Goal: Task Accomplishment & Management: Use online tool/utility

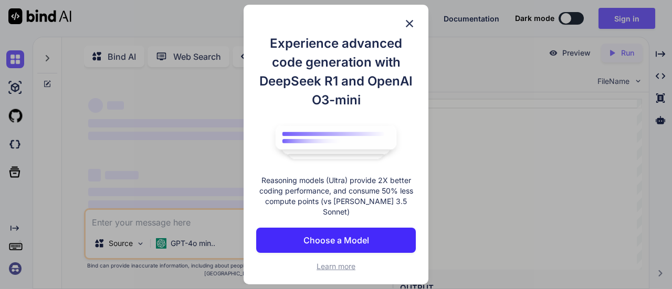
click at [411, 27] on img at bounding box center [409, 23] width 13 height 13
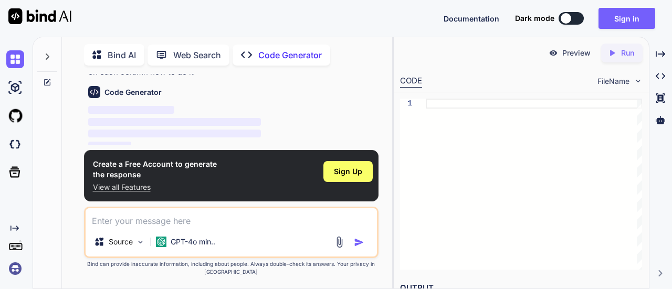
scroll to position [49, 0]
type textarea "x"
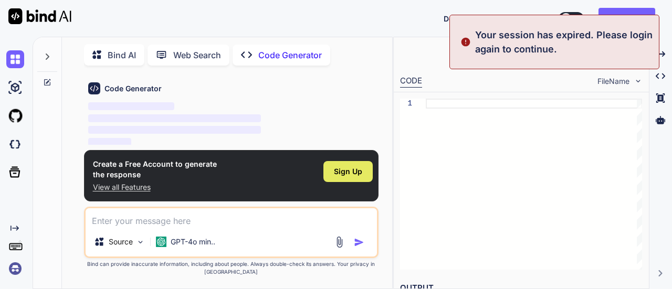
click at [354, 169] on span "Sign Up" at bounding box center [348, 172] width 28 height 11
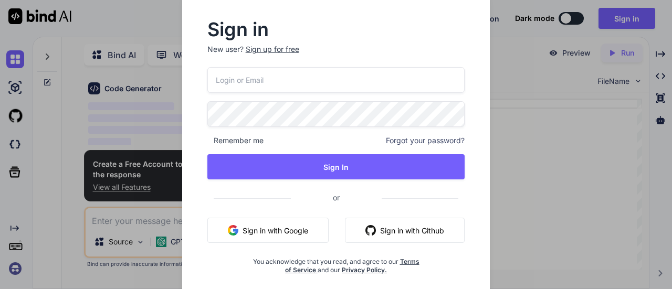
click at [303, 223] on button "Sign in with Google" at bounding box center [268, 230] width 121 height 25
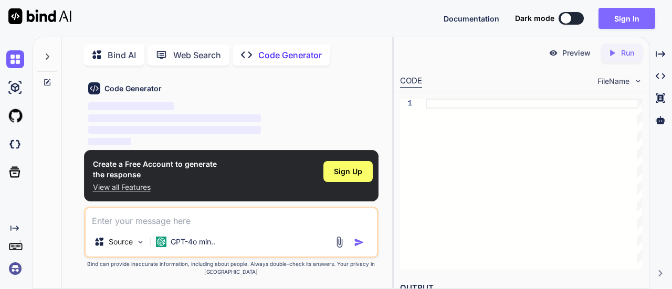
click at [628, 14] on button "Sign in" at bounding box center [627, 18] width 57 height 21
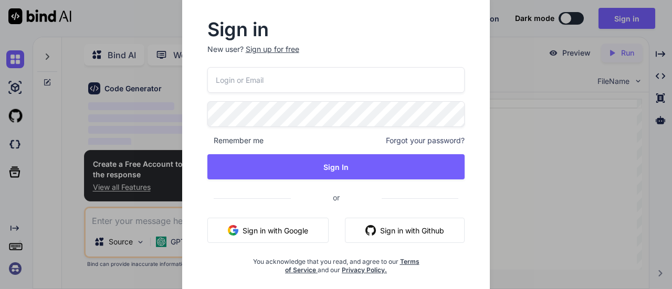
click at [260, 238] on button "Sign in with Google" at bounding box center [268, 230] width 121 height 25
click at [270, 88] on input "email" at bounding box center [337, 80] width 258 height 26
type input "junaidgola"
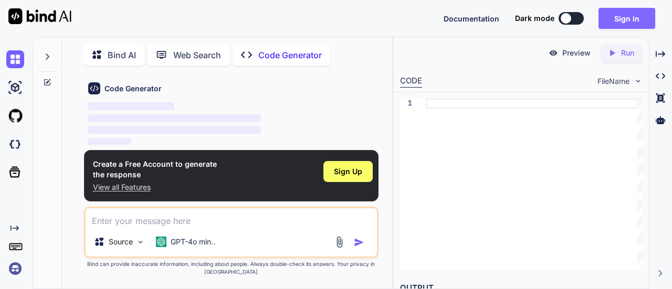
click at [625, 26] on button "Sign in" at bounding box center [627, 18] width 57 height 21
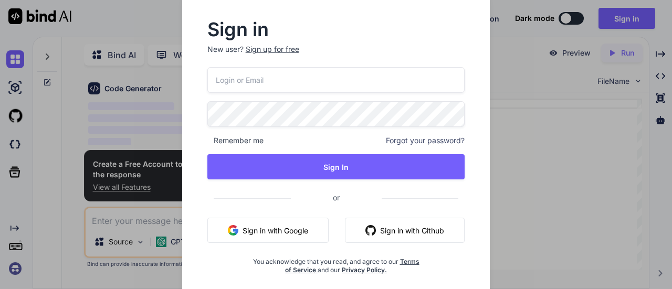
click at [294, 91] on input "email" at bounding box center [337, 80] width 258 height 26
type input "[EMAIL_ADDRESS][DOMAIN_NAME]"
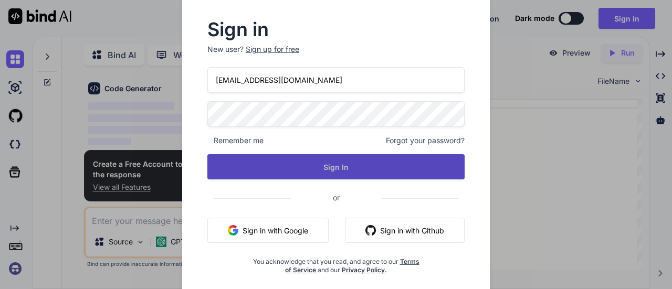
click at [302, 158] on button "Sign In" at bounding box center [337, 166] width 258 height 25
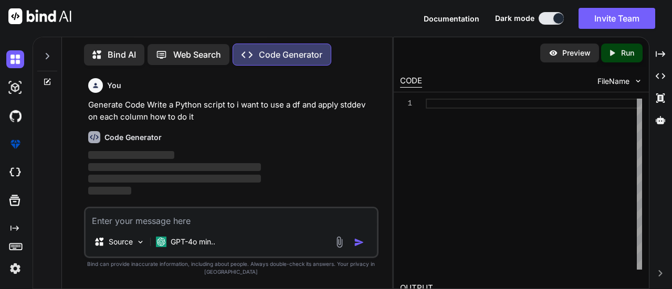
click at [41, 84] on div at bounding box center [47, 162] width 29 height 254
click at [52, 78] on div at bounding box center [47, 82] width 28 height 8
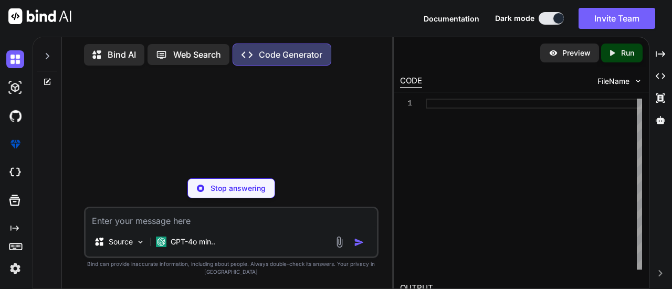
click at [230, 193] on p "Stop answering" at bounding box center [238, 188] width 55 height 11
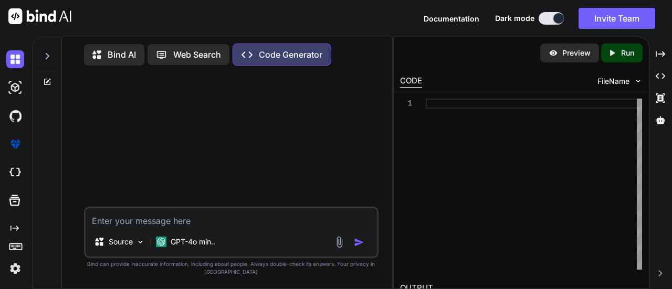
click at [191, 51] on p "Web Search" at bounding box center [197, 54] width 48 height 13
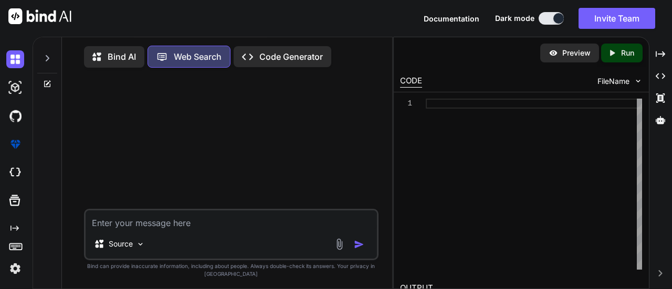
scroll to position [4, 0]
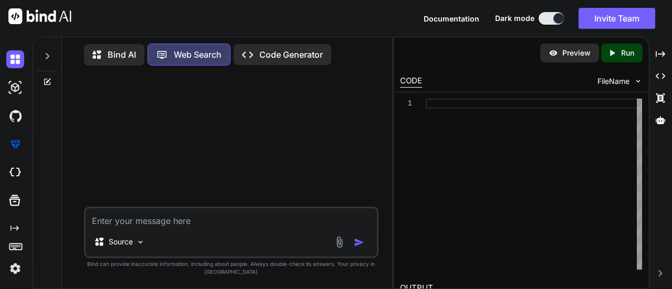
click at [130, 56] on p "Bind AI" at bounding box center [122, 54] width 28 height 13
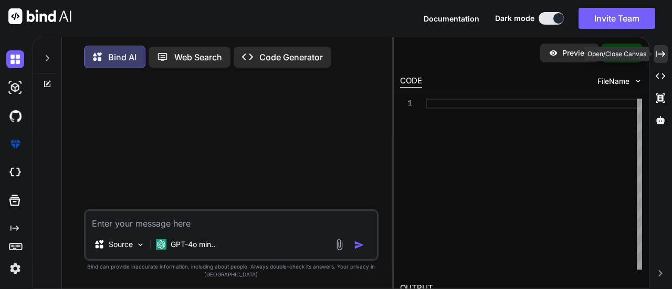
click at [659, 55] on icon "Created with Pixso." at bounding box center [660, 53] width 9 height 9
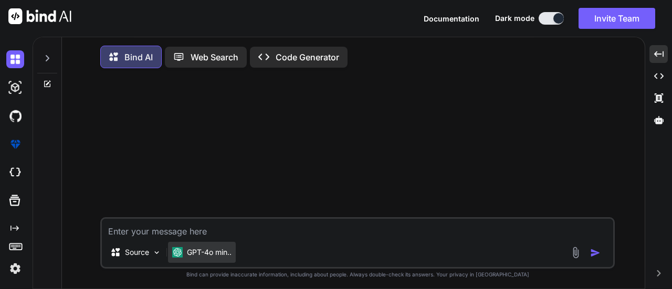
click at [234, 256] on div "GPT-4o min.." at bounding box center [202, 252] width 68 height 21
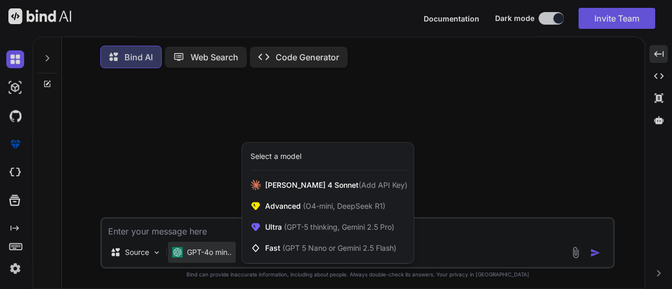
click at [481, 134] on div at bounding box center [336, 144] width 672 height 289
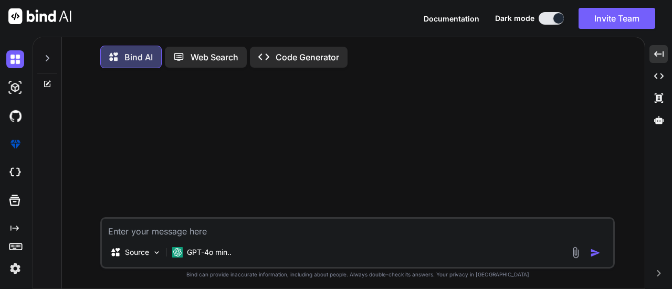
click at [181, 235] on textarea at bounding box center [358, 228] width 512 height 19
type textarea "x"
type textarea "a"
type textarea "x"
type textarea "ad"
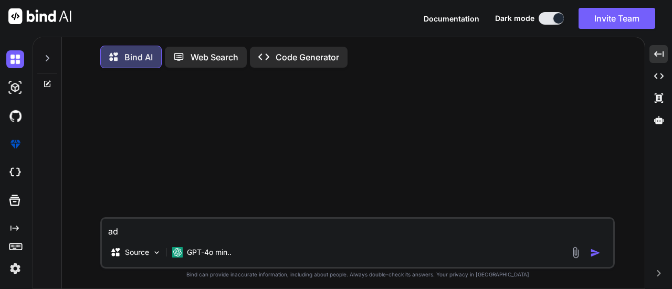
type textarea "x"
type textarea "a"
type textarea "x"
click at [233, 235] on textarea at bounding box center [358, 228] width 512 height 19
type textarea "x"
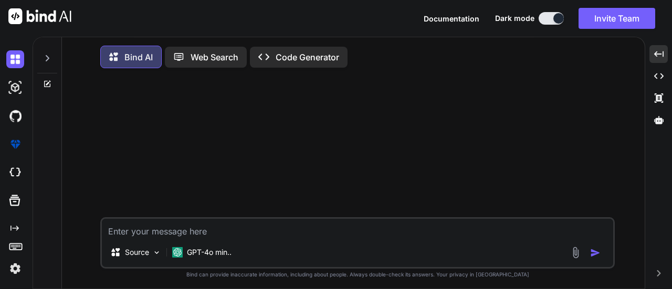
type textarea "s"
type textarea "x"
type textarea "so"
type textarea "x"
type textarea "so"
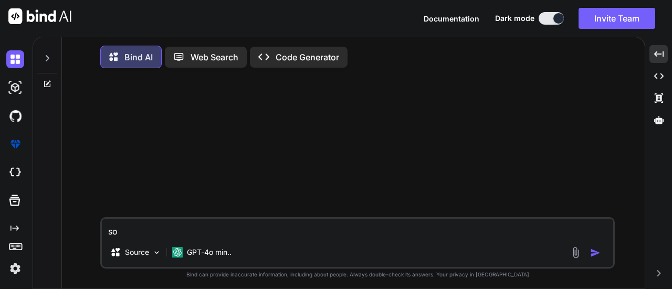
type textarea "x"
type textarea "so i"
type textarea "x"
type textarea "so iv"
type textarea "x"
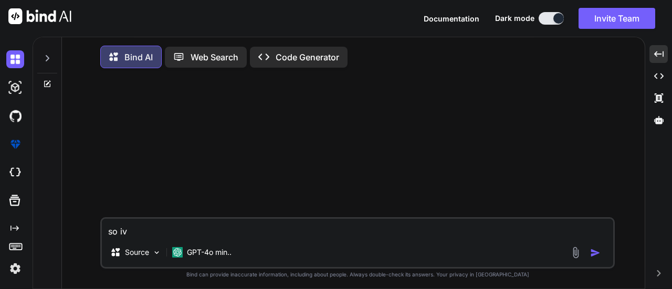
type textarea "so ive"
type textarea "x"
type textarea "so ive"
type textarea "x"
type textarea "so ive b"
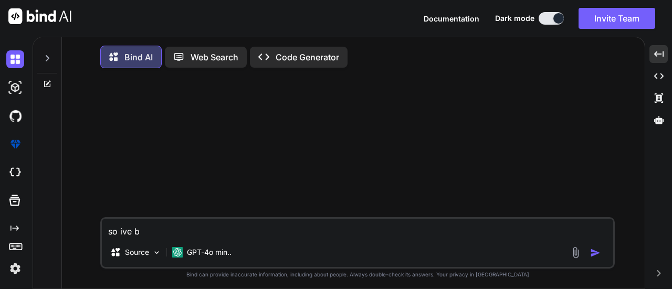
type textarea "x"
type textarea "so ive be"
type textarea "x"
type textarea "so ive bee"
type textarea "x"
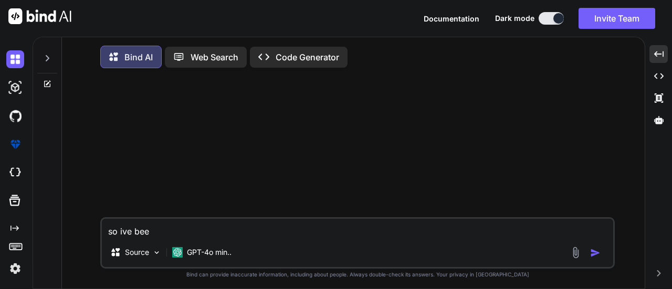
type textarea "so ive been"
type textarea "x"
type textarea "so ive been"
type textarea "x"
type textarea "so ive been a"
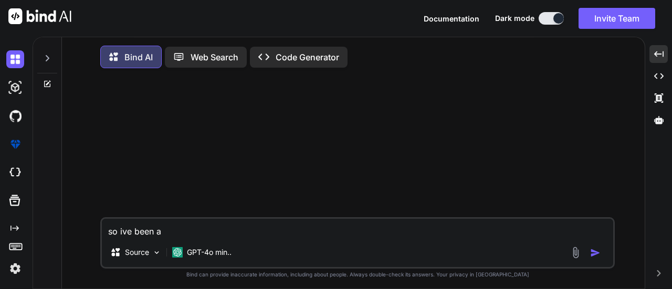
type textarea "x"
type textarea "so ive been ad"
type textarea "x"
type textarea "so ive been a"
type textarea "x"
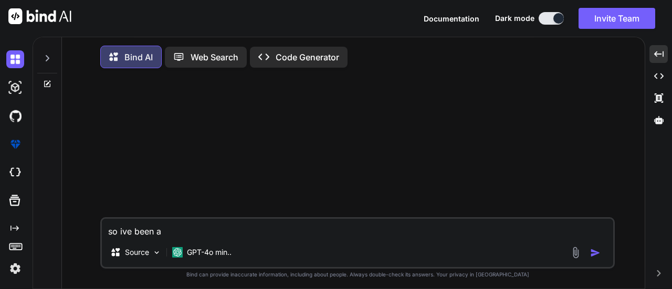
type textarea "so ive been"
type textarea "x"
type textarea "so ive been a"
type textarea "x"
type textarea "so ive been as"
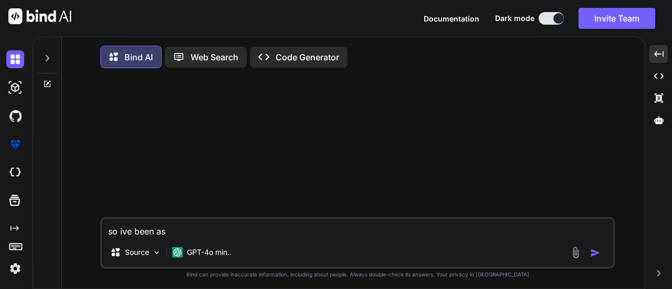
type textarea "x"
type textarea "so ive been ask"
type textarea "x"
type textarea "so ive been aske"
type textarea "x"
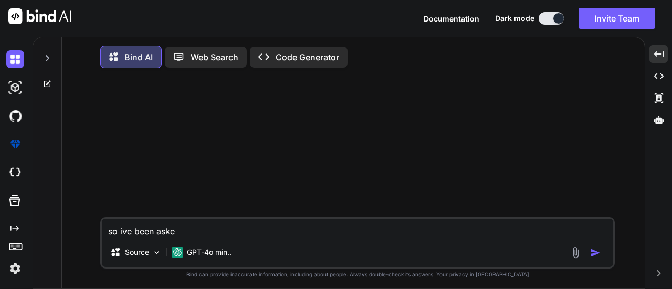
type textarea "so ive been asked"
type textarea "x"
type textarea "so ive been asked"
type textarea "x"
type textarea "so ive been asked t"
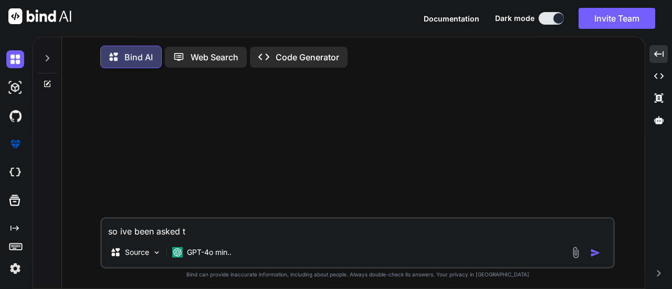
type textarea "x"
type textarea "so ive been asked to"
type textarea "x"
type textarea "so ive been asked to"
type textarea "x"
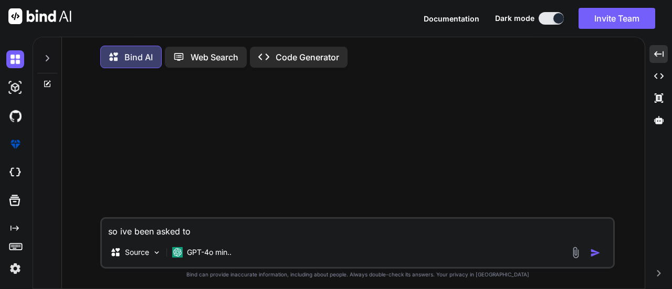
type textarea "so ive been asked to a"
type textarea "x"
type textarea "so ive been asked to ad"
type textarea "x"
type textarea "so ive been asked to add"
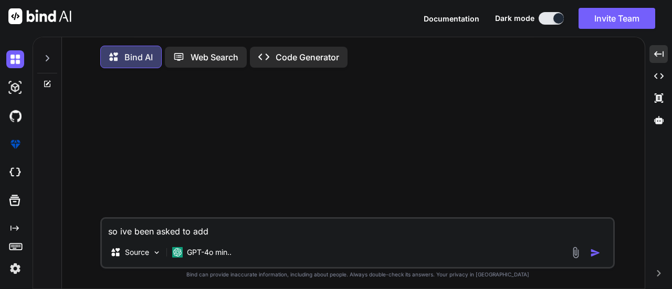
type textarea "x"
type textarea "so ive been asked to add"
type textarea "x"
type textarea "so ive been asked to add c"
type textarea "x"
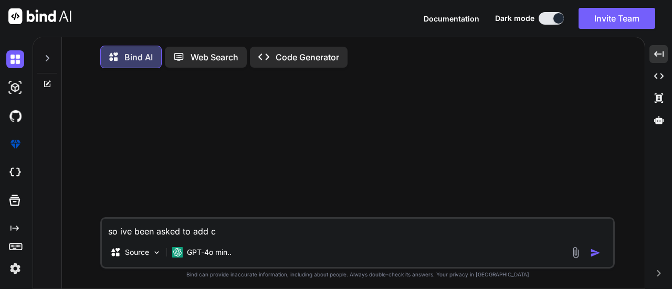
type textarea "so ive been asked to add co"
type textarea "x"
type textarea "so ive been asked to add com"
type textarea "x"
type textarea "so ive been asked to add come"
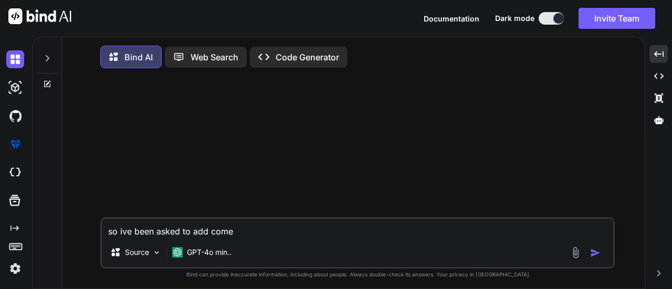
type textarea "x"
type textarea "so ive been asked to add comen"
type textarea "x"
type textarea "so ive been asked to add coment"
type textarea "x"
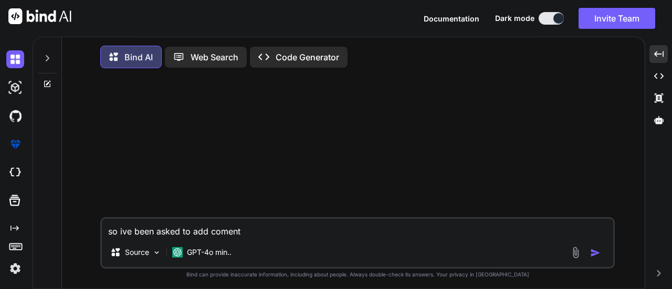
type textarea "so ive been asked to add coment="
type textarea "x"
type textarea "so ive been asked to add coment=="
type textarea "x"
type textarea "so ive been asked to add coment="
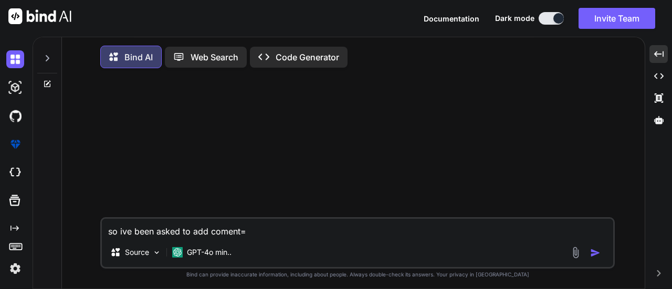
type textarea "x"
type textarea "so ive been asked to add coment"
type textarea "x"
type textarea "so ive been asked to add comen"
type textarea "x"
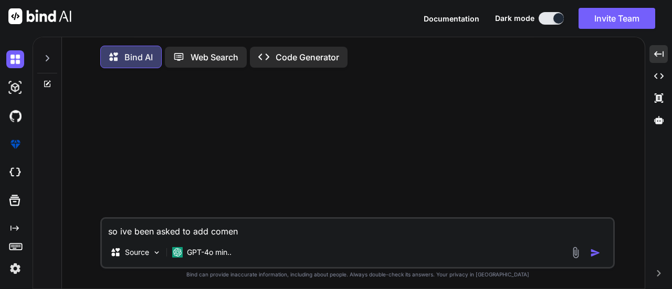
type textarea "so ive been asked to add come"
type textarea "x"
type textarea "so ive been asked to add come="
type textarea "x"
type textarea "so ive been asked to add come=m"
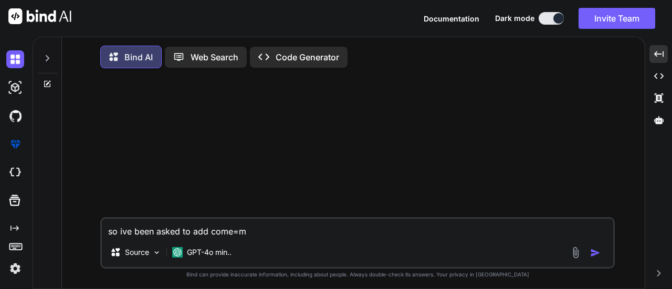
type textarea "x"
type textarea "so ive been asked to add come=me"
type textarea "x"
type textarea "so ive been asked to add come=men"
type textarea "x"
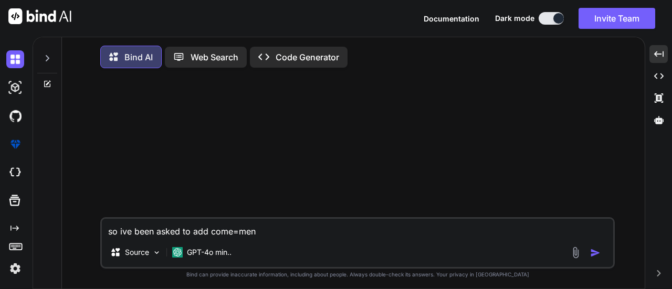
type textarea "so ive been asked to add come=ment"
type textarea "x"
type textarea "so ive been asked to add come=ments"
type textarea "x"
type textarea "so ive been asked to add come=ments"
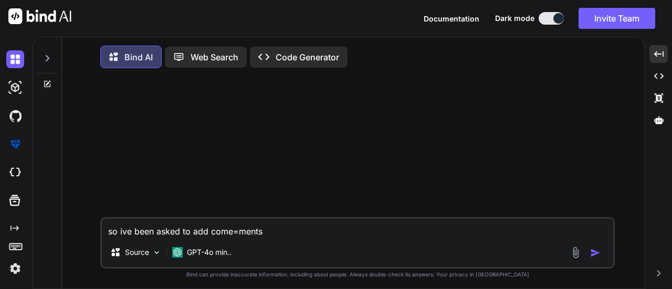
type textarea "x"
type textarea "so ive been asked to add come=ments i"
type textarea "x"
type textarea "so ive been asked to add come=ments in"
type textarea "x"
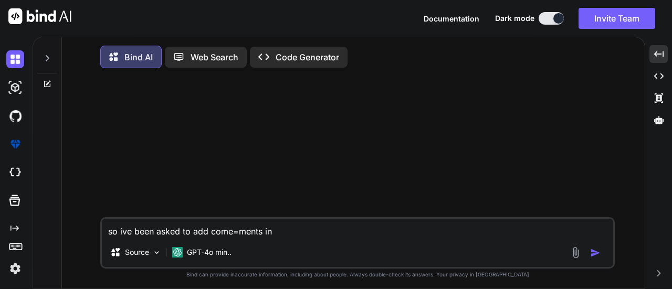
type textarea "so ive been asked to add come=ments in"
type textarea "x"
type textarea "so ive been asked to add come=ments in o"
type textarea "x"
type textarea "so ive been asked to add come=ments in ou"
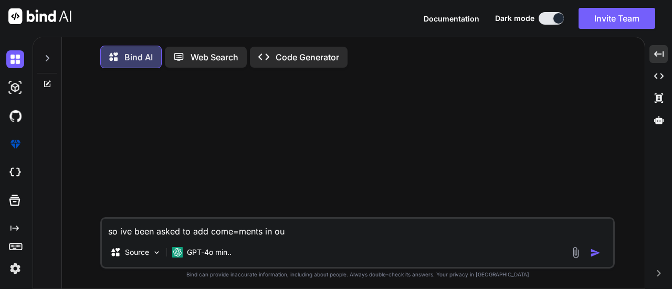
type textarea "x"
type textarea "so ive been asked to add come=ments in our"
type textarea "x"
type textarea "so ive been asked to add come=ments in our"
type textarea "x"
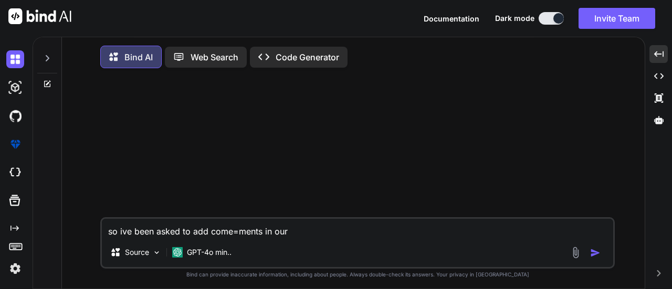
type textarea "so ive been asked to add come=ments in our h"
type textarea "x"
type textarea "so ive been asked to add come=ments in our ha"
type textarea "x"
type textarea "so ive been asked to add come=ments in our hal"
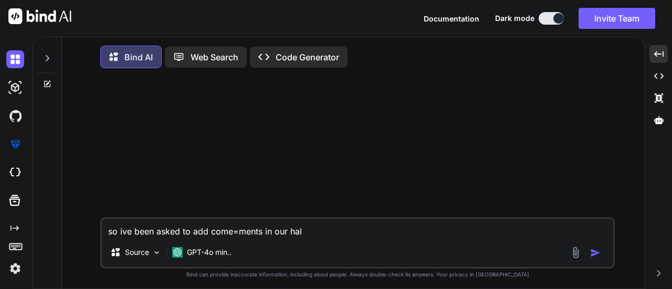
type textarea "x"
type textarea "so ive been asked to add come=ments in our half"
type textarea "x"
type textarea "so ive been asked to add come=ments in our halfw"
type textarea "x"
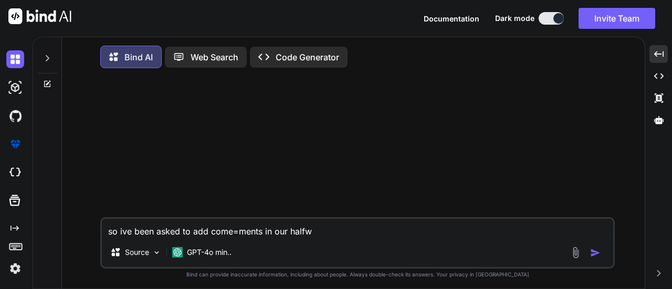
type textarea "so ive been asked to add come=ments in our halfwa"
type textarea "x"
type textarea "so ive been asked to add come=ments in our halfway"
type textarea "x"
type textarea "so ive been asked to add come=ments in our halfway"
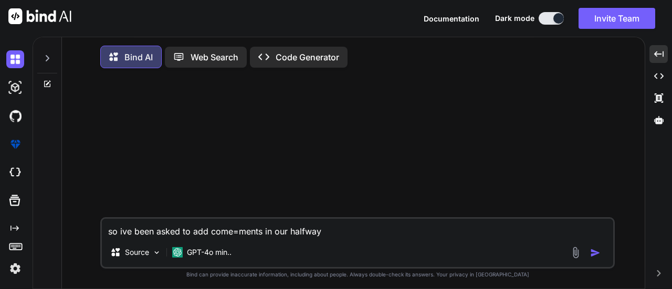
type textarea "x"
type textarea "so ive been asked to add come=ments in our halfway c"
type textarea "x"
type textarea "so ive been asked to add come=ments in our halfway cy"
type textarea "x"
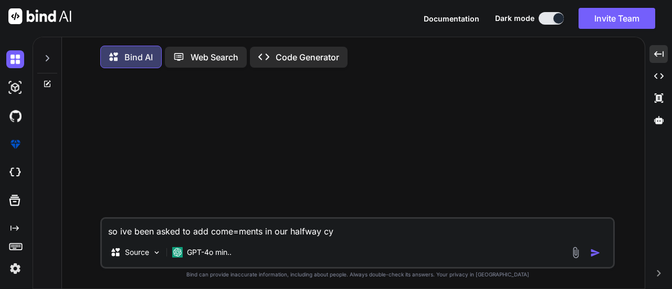
type textarea "so ive been asked to add come=ments in our halfway cyc"
type textarea "x"
type textarea "so ive been asked to add come=ments in our halfway cycl"
type textarea "x"
type textarea "so ive been asked to add come=ments in our halfway cycle"
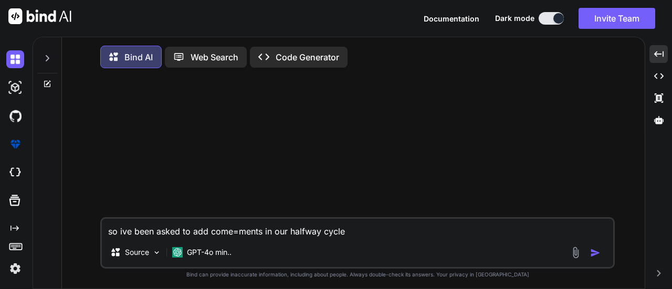
type textarea "x"
type textarea "so ive been asked to add come=ments in our halfway cycle"
type textarea "x"
type textarea "so ive been asked to add come=ments in our halfway cycle f"
type textarea "x"
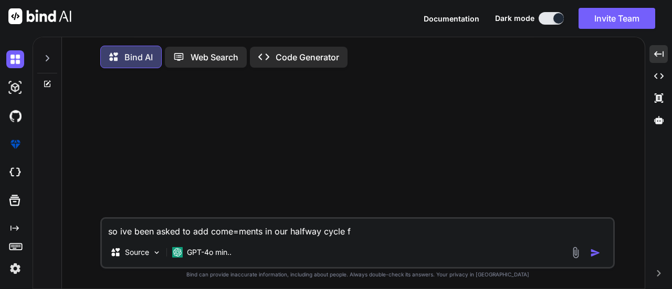
type textarea "so ive been asked to add come=ments in our halfway cycle fo"
type textarea "x"
type textarea "so ive been asked to add come=ments in our halfway cycle for"
type textarea "x"
type textarea "so ive been asked to add come=ments in our halfway cycle for"
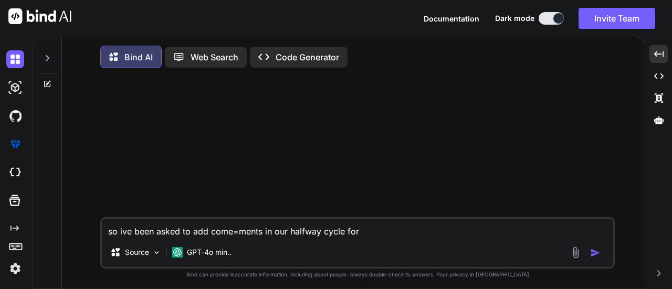
type textarea "x"
type textarea "so ive been asked to add come=ments in our halfway cycle for a"
type textarea "x"
type textarea "so ive been asked to add come=ments in our halfway cycle for ap"
type textarea "x"
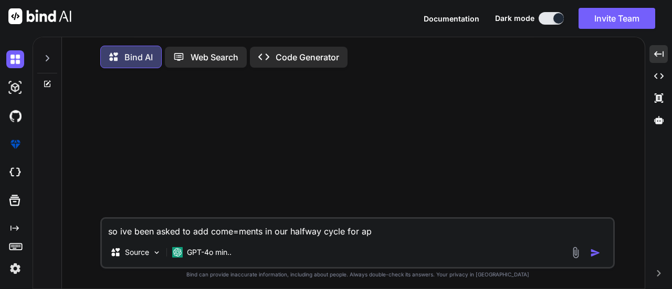
type textarea "so ive been asked to add come=ments in our halfway cycle for app"
type textarea "x"
type textarea "so ive been asked to add come=ments in our halfway cycle for appr"
type textarea "x"
type textarea "so ive been asked to add come=ments in our halfway cycle for appra"
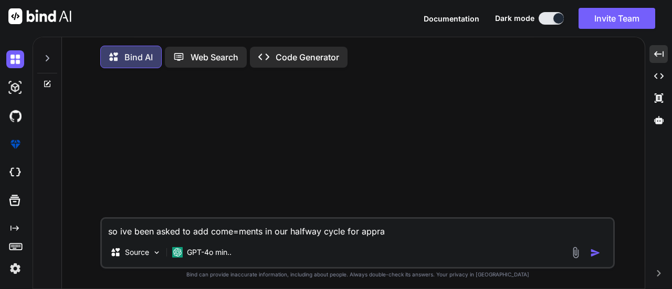
type textarea "x"
type textarea "so ive been asked to add come=ments in our halfway cycle for apprai"
type textarea "x"
type textarea "so ive been asked to add come=ments in our halfway cycle for apprais"
type textarea "x"
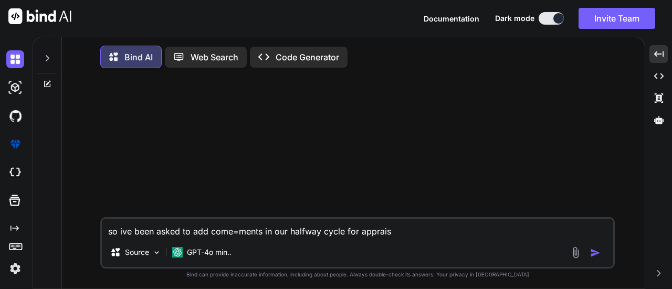
type textarea "so ive been asked to add come=ments in our halfway cycle for appraisa"
type textarea "x"
type textarea "so ive been asked to add come=ments in our halfway cycle for appraisal"
type textarea "x"
type textarea "so ive been asked to add come=ments in our halfway cycle for appraisal"
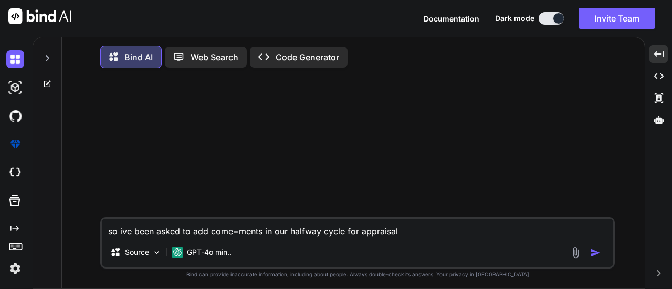
type textarea "x"
type textarea "so ive been asked to add come=ments in our halfway cycle for appraisal c"
type textarea "x"
type textarea "so ive been asked to add come=ments in our halfway cycle for appraisal co"
type textarea "x"
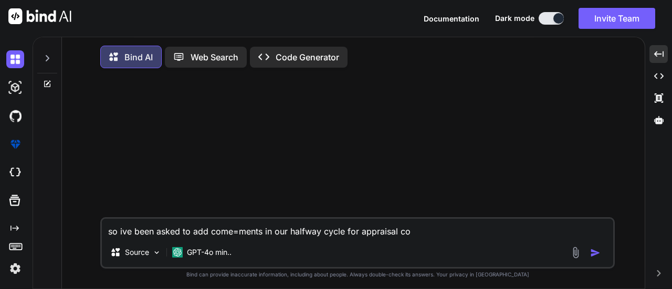
type textarea "so ive been asked to add come=ments in our halfway cycle for appraisal con"
type textarea "x"
type textarea "so ive been asked to add come=ments in our halfway cycle for appraisal cont"
type textarea "x"
type textarea "so ive been asked to add come=ments in our halfway cycle for appraisal [PERSON_…"
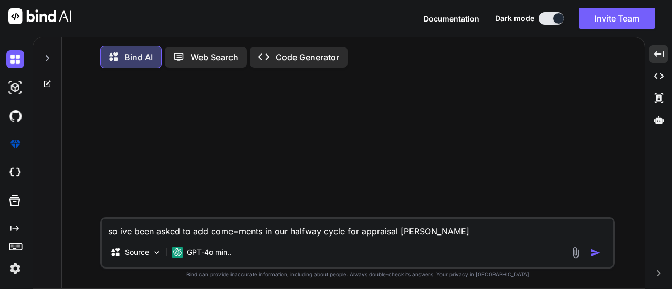
type textarea "x"
type textarea "so ive been asked to add come=ments in our halfway cycle for appraisal contin"
type textarea "x"
type textarea "so ive been asked to add come=ments in our halfway cycle for appraisal [PERSON_…"
type textarea "x"
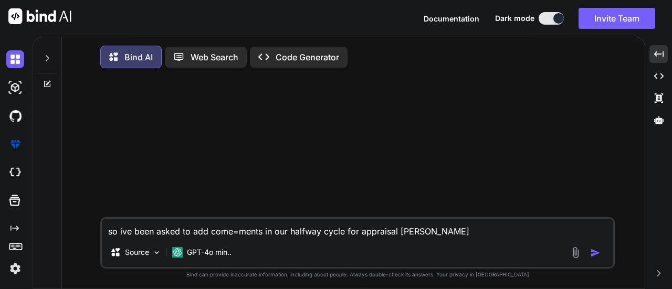
type textarea "so ive been asked to add come=ments in our halfway cycle for appraisal continou"
type textarea "x"
type textarea "so ive been asked to add come=ments in our halfway cycle for appraisal continous"
type textarea "x"
type textarea "so ive been asked to add come=ments in our halfway cycle for appraisal continous"
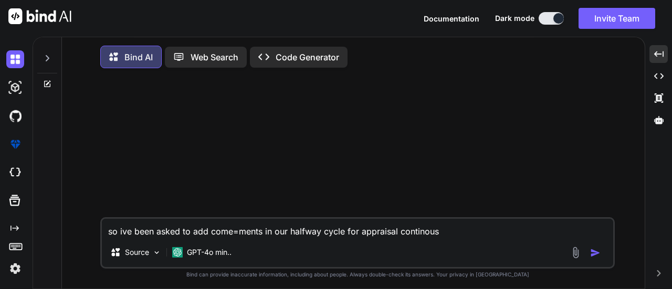
type textarea "x"
type textarea "so ive been asked to add come=ments in our halfway cycle for appraisal continou…"
type textarea "x"
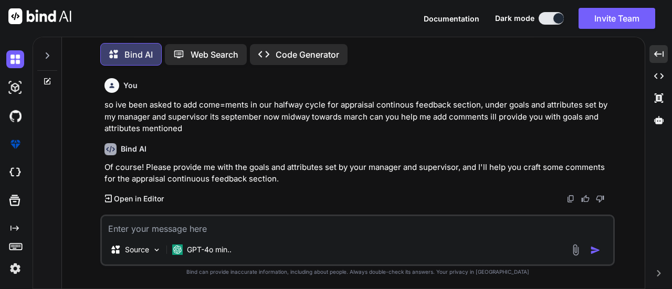
click at [205, 221] on textarea at bounding box center [358, 225] width 512 height 19
paste textarea "Effort Estimation Percentage accuracy in effort estimation i Goal set by manage…"
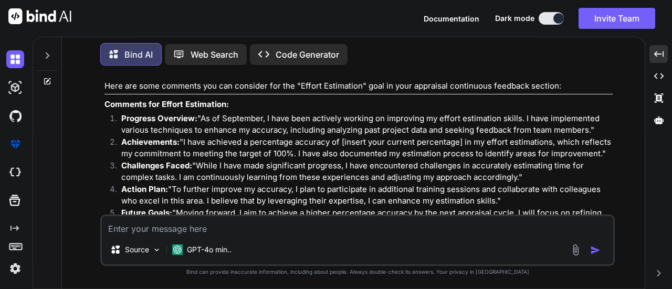
scroll to position [216, 0]
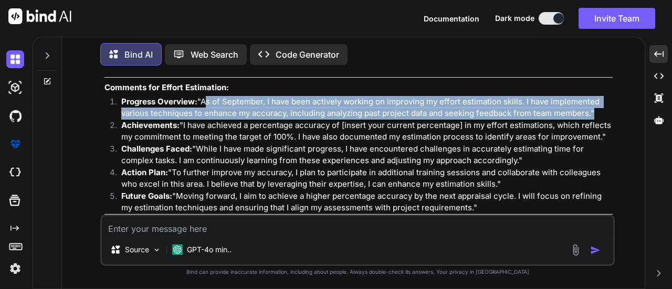
drag, startPoint x: 125, startPoint y: 116, endPoint x: 508, endPoint y: 125, distance: 382.6
click at [508, 120] on p "Progress Overview: "As of September, I have been actively working on improving …" at bounding box center [367, 108] width 492 height 24
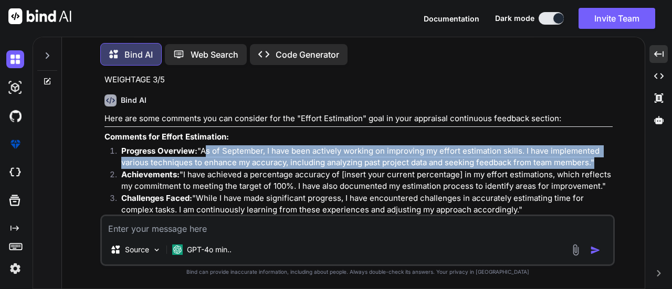
scroll to position [151, 0]
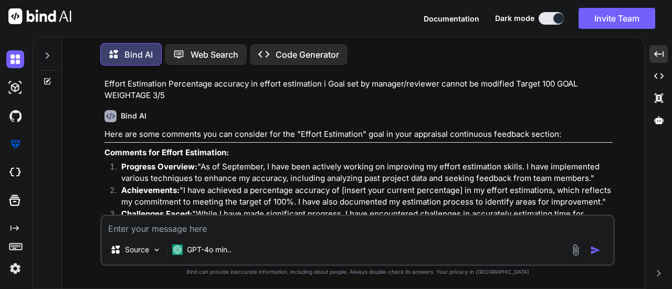
click at [177, 226] on textarea at bounding box center [358, 225] width 512 height 19
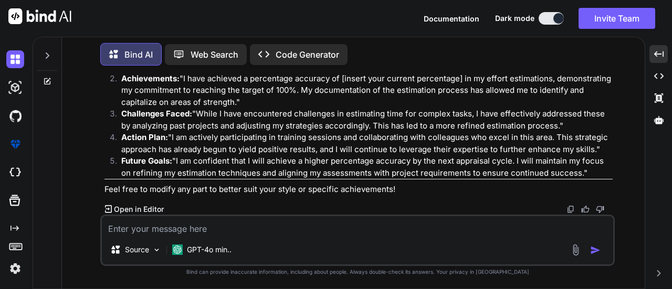
scroll to position [468, 0]
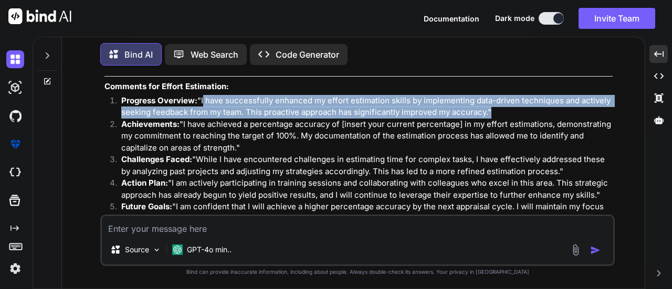
drag, startPoint x: 123, startPoint y: 170, endPoint x: 419, endPoint y: 184, distance: 295.6
click at [419, 119] on p "Progress Overview: "I have successfully enhanced my effort estimation skills by…" at bounding box center [367, 107] width 492 height 24
copy p "I have successfully enhanced my effort estimation skills by implementing data-d…"
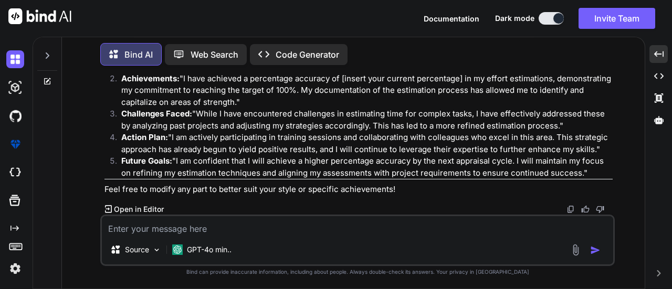
scroll to position [625, 0]
drag, startPoint x: 125, startPoint y: 167, endPoint x: 198, endPoint y: 167, distance: 72.5
click at [198, 167] on p "Future Goals: "I am confident that I will achieve a higher percentage accuracy …" at bounding box center [367, 168] width 492 height 24
click at [134, 132] on strong "Action Plan:" at bounding box center [144, 137] width 47 height 10
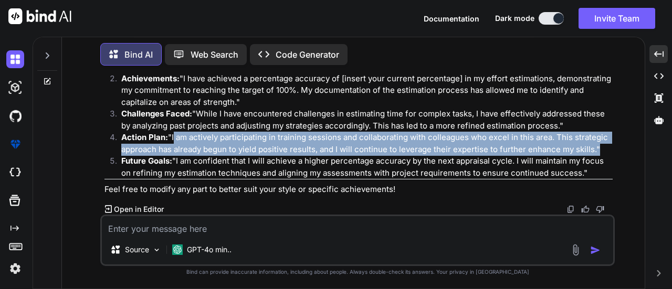
drag, startPoint x: 124, startPoint y: 129, endPoint x: 540, endPoint y: 145, distance: 416.4
click at [540, 145] on p "Action Plan: "I am actively participating in training sessions and collaboratin…" at bounding box center [367, 144] width 492 height 24
copy p "I am actively participating in training sessions and collaborating with colleag…"
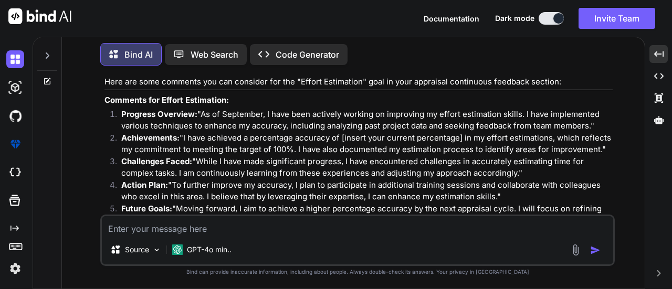
scroll to position [205, 0]
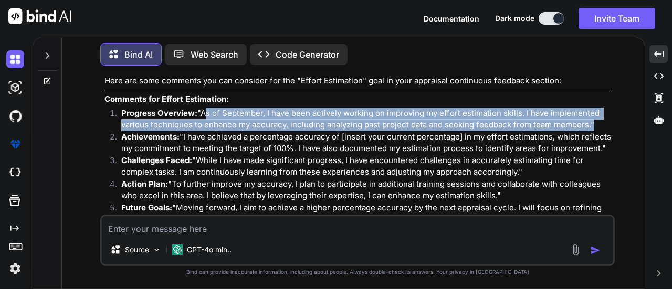
drag, startPoint x: 125, startPoint y: 123, endPoint x: 509, endPoint y: 141, distance: 383.9
click at [509, 131] on p "Progress Overview: "As of September, I have been actively working on improving …" at bounding box center [367, 120] width 492 height 24
copy p "As of September, I have been actively working on improving my effort estimation…"
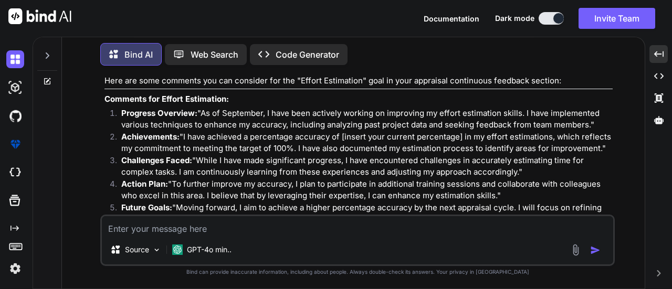
click at [199, 228] on textarea at bounding box center [358, 225] width 512 height 19
paste textarea "Effort Estimation No. of escalations received from customer or onsite for the p…"
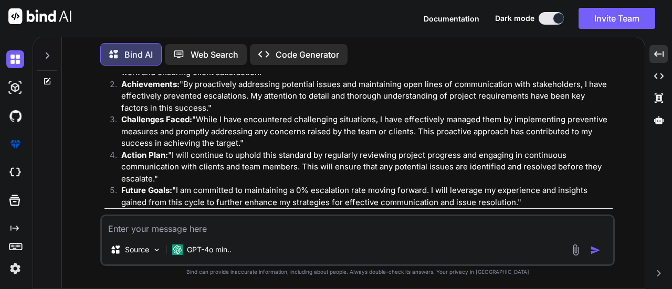
scroll to position [857, 0]
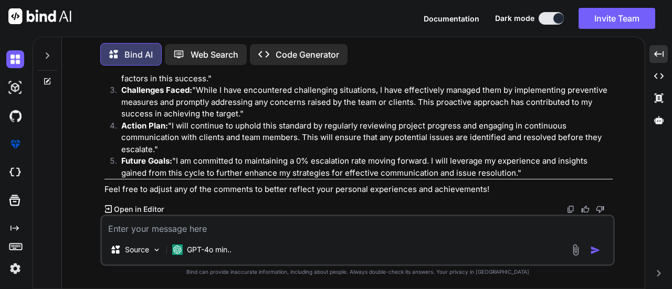
drag, startPoint x: 126, startPoint y: 127, endPoint x: 188, endPoint y: 148, distance: 65.6
click at [188, 49] on p "Progress Overview: "I have maintained a strong focus on minimizing escalations,…" at bounding box center [367, 32] width 492 height 36
copy p "I have maintained a strong focus on minimizing escalations, and I am pleased to…"
click at [178, 229] on textarea at bounding box center [358, 225] width 512 height 19
paste textarea "Effort Estimation Additional responsibilities at SILO or Account level -> Resou…"
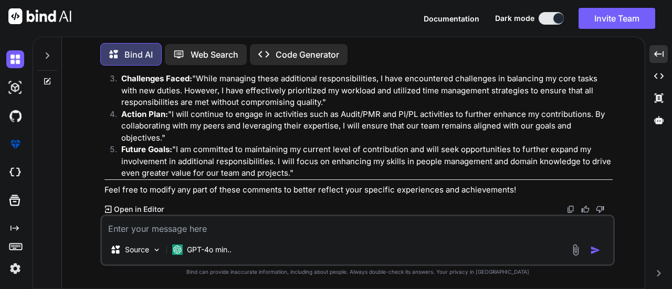
scroll to position [1240, 0]
click at [257, 226] on textarea at bounding box center [358, 225] width 512 height 19
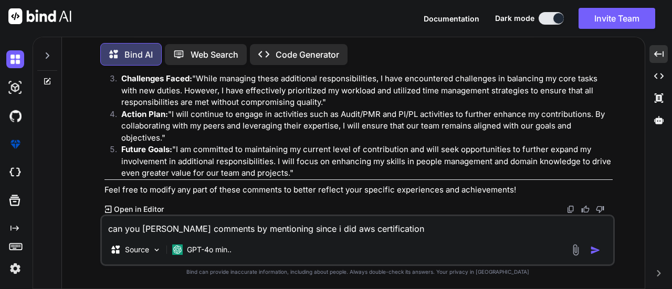
click at [338, 230] on textarea "can you [PERSON_NAME] comments by mentioning since i did aws certification" at bounding box center [358, 225] width 512 height 19
drag, startPoint x: 318, startPoint y: 230, endPoint x: 305, endPoint y: 229, distance: 13.1
click at [305, 229] on textarea "can you [PERSON_NAME] comments by mentioning since i did aws certification" at bounding box center [358, 225] width 512 height 19
click at [388, 230] on textarea "can you [PERSON_NAME] comments by mentioning since i passed and got aws certifi…" at bounding box center [358, 225] width 512 height 19
click at [490, 229] on textarea "can you [PERSON_NAME] comments by mentioning since i passed and got aws dva cer…" at bounding box center [358, 225] width 512 height 19
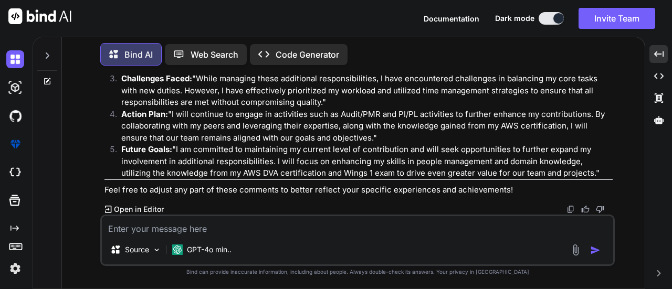
scroll to position [1608, 0]
drag, startPoint x: 124, startPoint y: 114, endPoint x: 311, endPoint y: 138, distance: 188.5
click at [315, 38] on p "Progress Overview: "I have successfully taken on additional responsibilities at…" at bounding box center [367, 20] width 492 height 36
drag, startPoint x: 123, startPoint y: 107, endPoint x: 387, endPoint y: 130, distance: 264.8
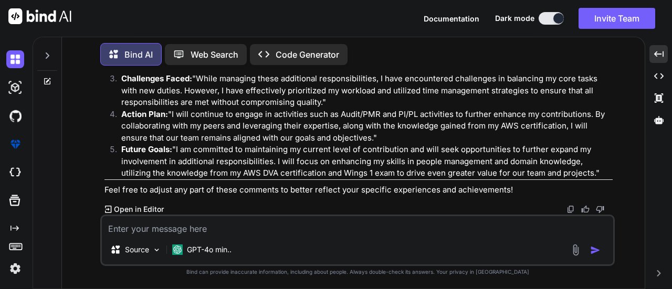
click at [387, 74] on p "Achievements: "I have actively participated in resource evaluation and external…" at bounding box center [367, 56] width 492 height 36
copy p "I have actively participated in resource evaluation and external hiring process…"
click at [205, 223] on textarea at bounding box center [358, 225] width 512 height 19
paste textarea "Effort Estimation work independently owning the task end to end with efforts ta…"
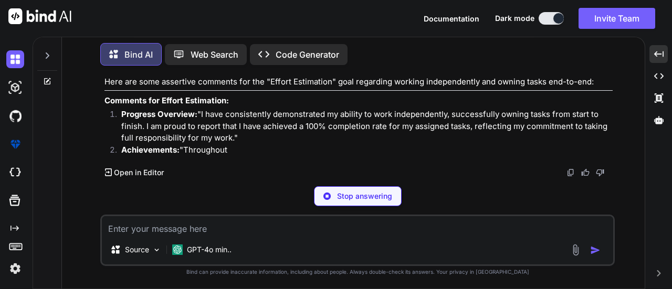
scroll to position [1983, 0]
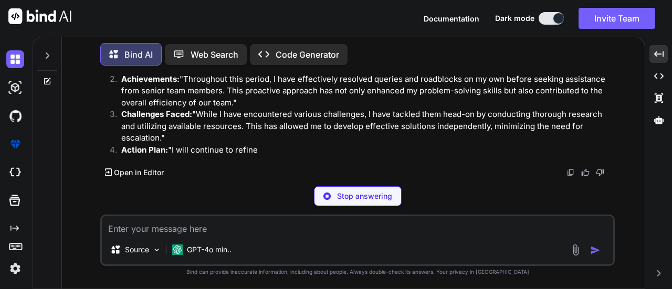
click at [218, 228] on textarea at bounding box center [358, 225] width 512 height 19
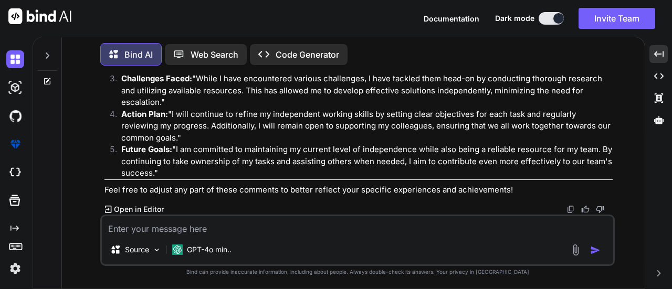
scroll to position [2469, 0]
click at [202, 229] on textarea at bounding box center [358, 225] width 512 height 19
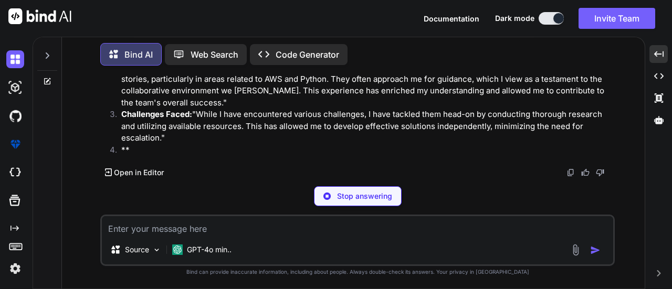
scroll to position [2709, 0]
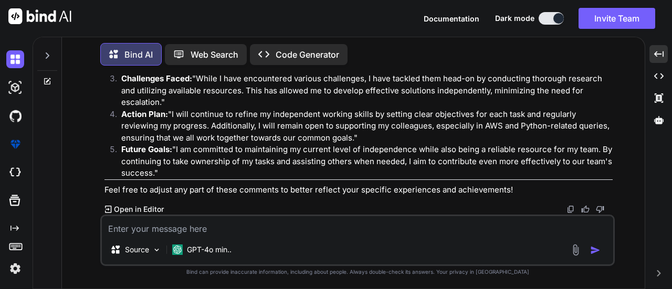
drag, startPoint x: 125, startPoint y: 138, endPoint x: 144, endPoint y: 146, distance: 20.3
click at [144, 73] on p "Achievements: "In addition to managing my own tasks, I have been fortunate to a…" at bounding box center [367, 49] width 492 height 47
click at [137, 26] on p "Progress Overview: "I have consistently demonstrated my ability to work indepen…" at bounding box center [367, 9] width 492 height 36
drag, startPoint x: 125, startPoint y: 88, endPoint x: 155, endPoint y: 112, distance: 38.8
click at [155, 26] on p "Progress Overview: "I have consistently demonstrated my ability to work indepen…" at bounding box center [367, 9] width 492 height 36
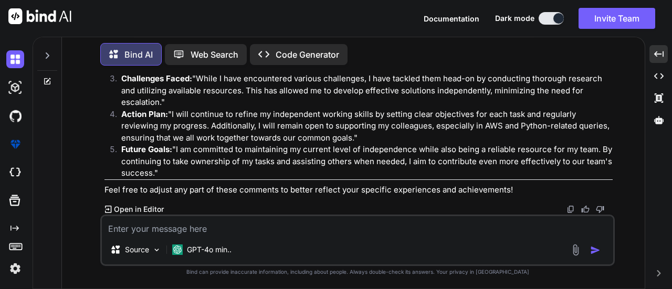
copy p "I have consistently demonstrated my ability to work independently, successfully…"
drag, startPoint x: 126, startPoint y: 86, endPoint x: 182, endPoint y: 120, distance: 65.6
click at [182, 73] on p "Achievements: "In addition to managing my own tasks, I have been fortunate to a…" at bounding box center [367, 49] width 492 height 47
copy p "In addition to managing my own tasks, I have been fortunate to assist senior te…"
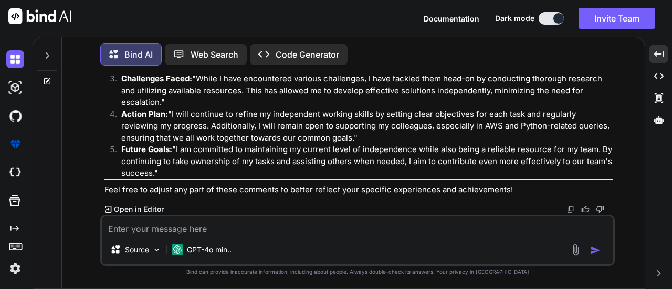
click at [224, 230] on textarea at bounding box center [358, 225] width 512 height 19
paste textarea "Delivery Support Support provided to delivery teams in respective area of speci…"
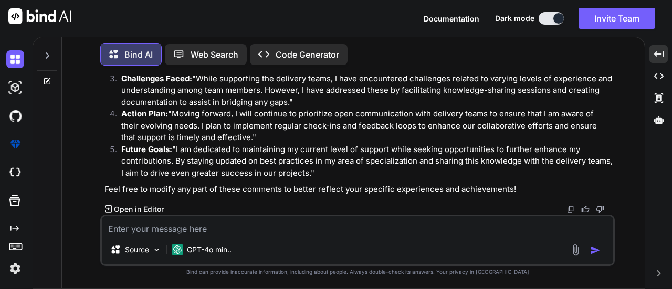
scroll to position [3001, 0]
click at [195, 224] on textarea at bounding box center [358, 225] width 512 height 19
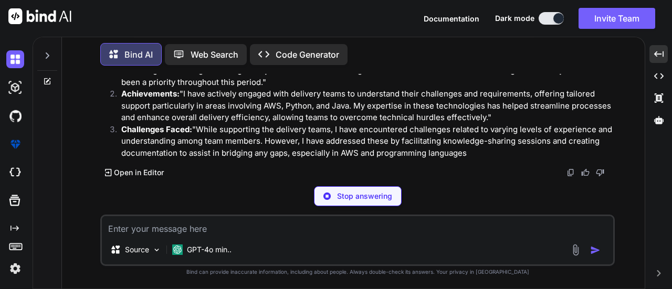
scroll to position [3423, 0]
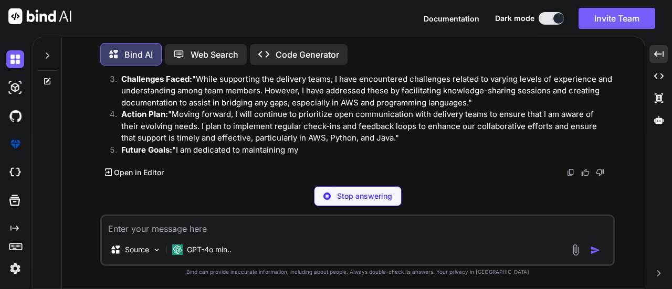
click at [245, 225] on textarea at bounding box center [358, 225] width 512 height 19
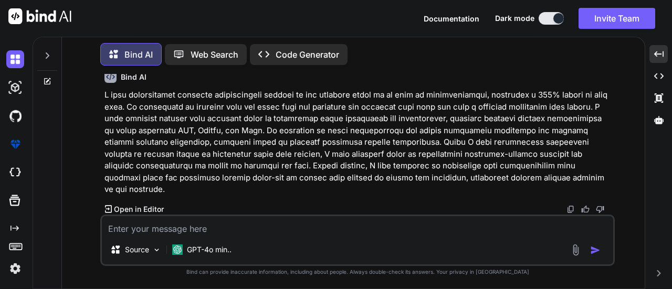
scroll to position [3774, 0]
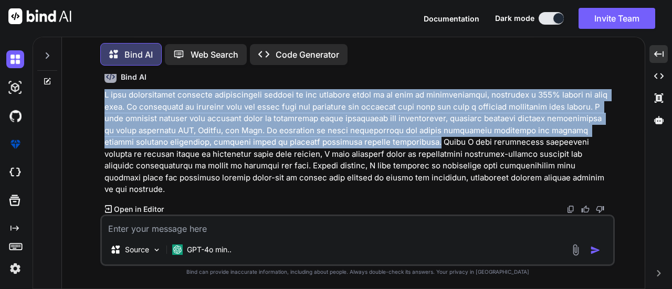
drag, startPoint x: 104, startPoint y: 110, endPoint x: 390, endPoint y: 157, distance: 289.7
click at [390, 157] on p at bounding box center [359, 142] width 509 height 107
copy p "I have consistently provided comprehensive support to the delivery teams in my …"
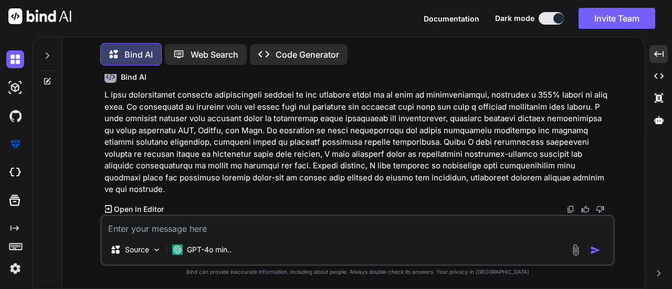
click at [222, 227] on textarea at bounding box center [358, 225] width 512 height 19
paste textarea "Configuring / Support Implementing the Product Number of products configured wi…"
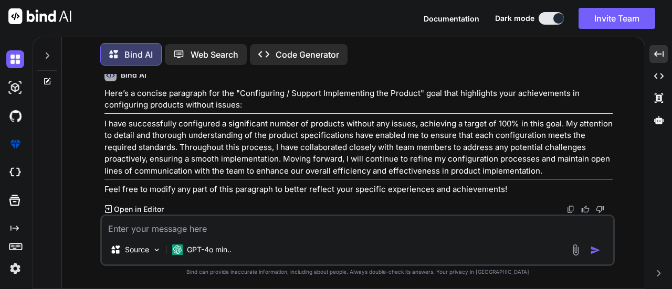
scroll to position [3925, 0]
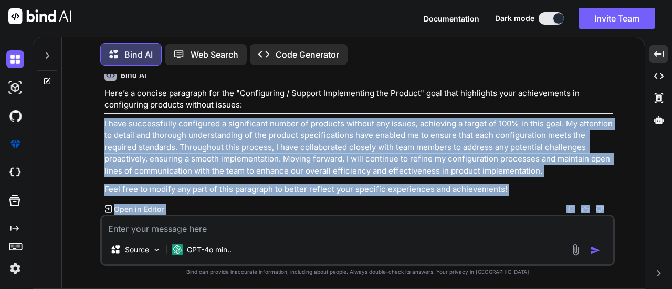
drag, startPoint x: 104, startPoint y: 177, endPoint x: 527, endPoint y: 216, distance: 425.2
click at [416, 218] on div "You so ive been asked to add come=ments in our halfway cycle for appraisal cont…" at bounding box center [357, 181] width 515 height 215
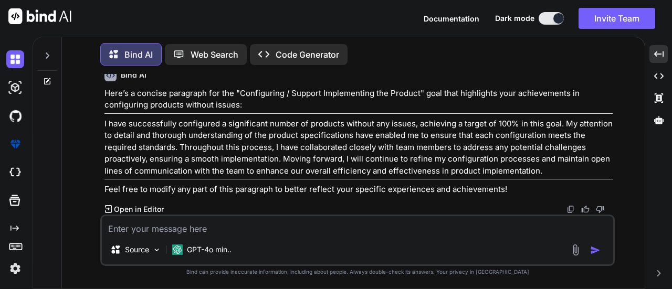
click at [530, 215] on div "Source GPT-4o min.." at bounding box center [357, 240] width 515 height 51
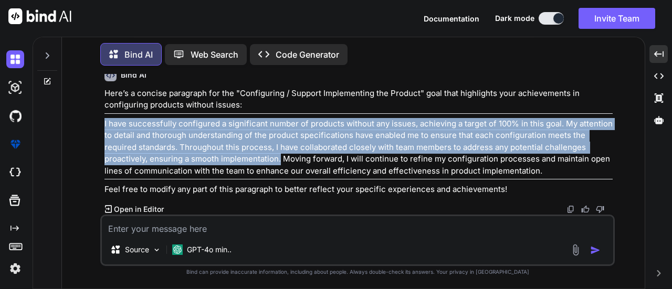
drag, startPoint x: 100, startPoint y: 128, endPoint x: 281, endPoint y: 163, distance: 184.7
click at [281, 163] on div "You so ive been asked to add come=ments in our halfway cycle for appraisal cont…" at bounding box center [357, 181] width 575 height 215
copy p "I have successfully configured a significant number of products without any iss…"
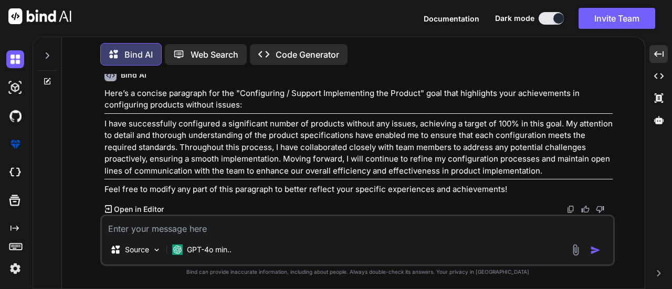
click at [233, 228] on textarea at bounding box center [358, 225] width 512 height 19
paste textarea "Asset creation, mentoring Number of contributions made to increasing the asset …"
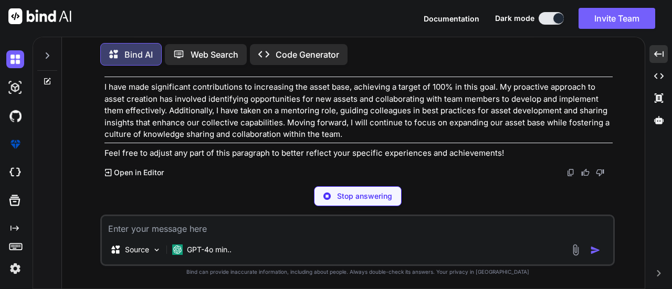
scroll to position [4167, 0]
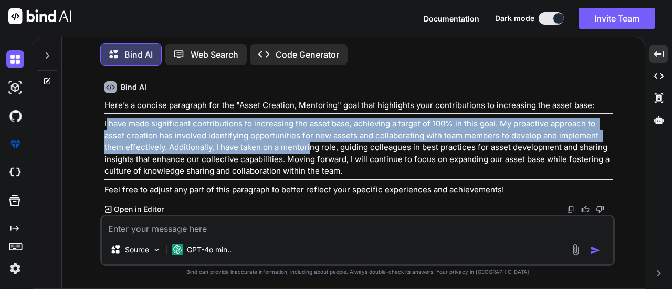
drag, startPoint x: 134, startPoint y: 128, endPoint x: 309, endPoint y: 153, distance: 177.3
click at [309, 153] on p "I have made significant contributions to increasing the asset base, achieving a…" at bounding box center [359, 147] width 509 height 59
drag, startPoint x: 108, startPoint y: 139, endPoint x: 104, endPoint y: 134, distance: 6.3
click at [107, 138] on p "I have made significant contributions to increasing the asset base, achieving a…" at bounding box center [359, 147] width 509 height 59
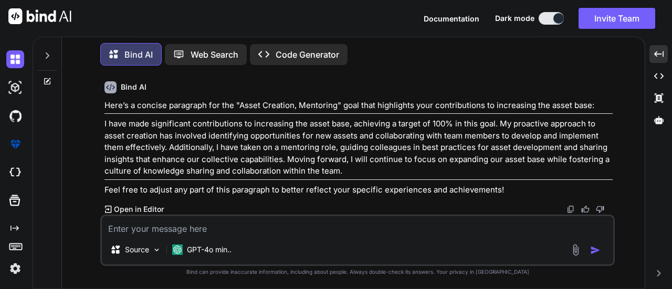
click at [100, 122] on div "You so ive been asked to add come=ments in our halfway cycle for appraisal cont…" at bounding box center [357, 181] width 575 height 215
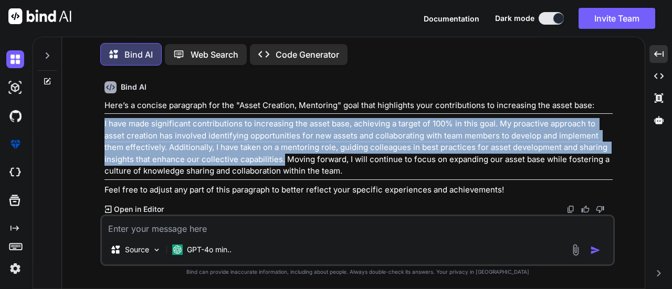
drag, startPoint x: 102, startPoint y: 121, endPoint x: 283, endPoint y: 160, distance: 184.8
click at [283, 160] on div "You so ive been asked to add come=ments in our halfway cycle for appraisal cont…" at bounding box center [357, 181] width 575 height 215
copy p "I have made significant contributions to increasing the asset base, achieving a…"
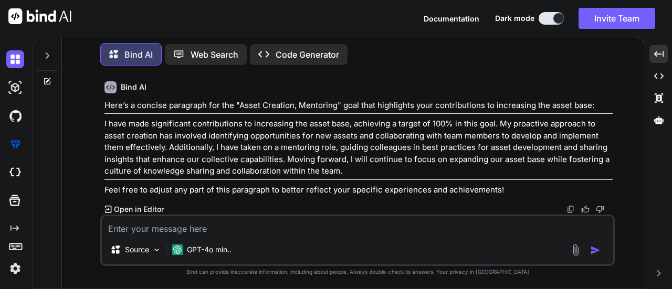
click at [302, 235] on textarea at bounding box center [358, 225] width 512 height 19
paste textarea "Continuous Improvement and Innovation Decrease dependency on other team member …"
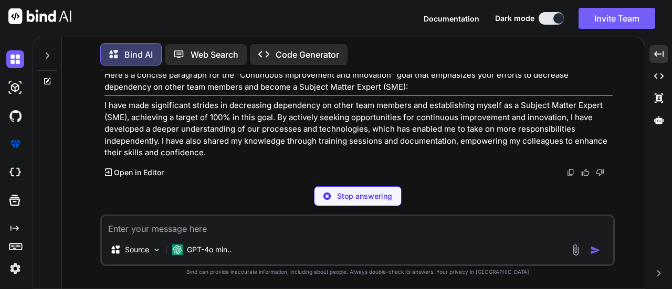
scroll to position [4376, 0]
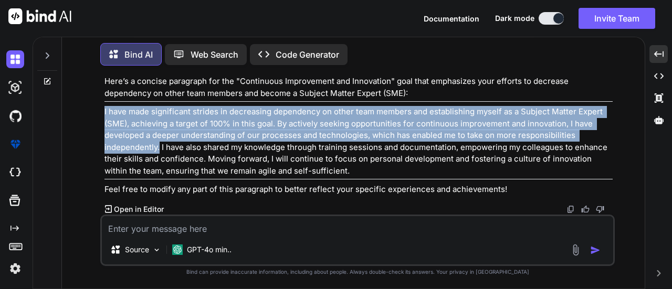
drag, startPoint x: 99, startPoint y: 116, endPoint x: 159, endPoint y: 153, distance: 70.7
click at [159, 153] on div "You so ive been asked to add come=ments in our halfway cycle for appraisal cont…" at bounding box center [357, 181] width 575 height 215
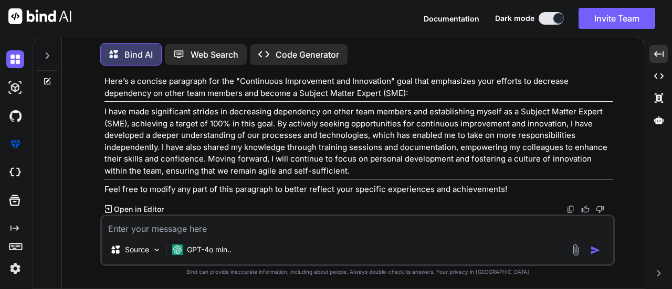
click at [219, 225] on textarea at bounding box center [358, 225] width 512 height 19
paste textarea "work on python and java skill set and become SME in java i Goal set by manager/…"
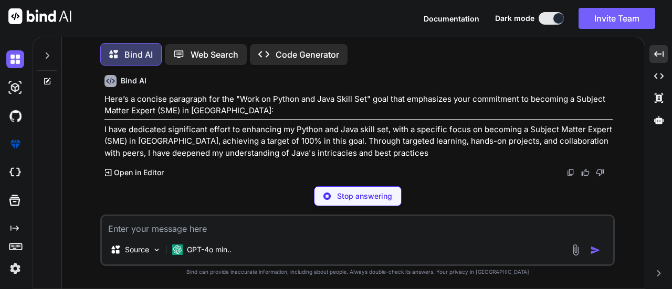
scroll to position [4578, 0]
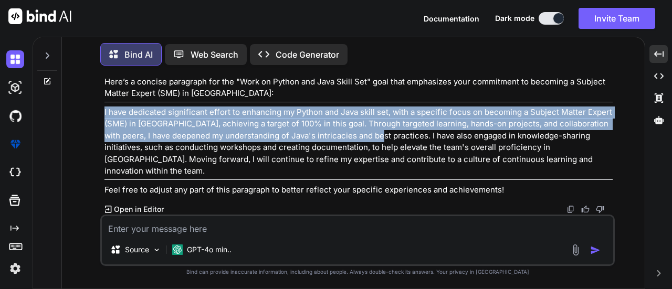
drag, startPoint x: 99, startPoint y: 128, endPoint x: 381, endPoint y: 156, distance: 283.6
click at [381, 156] on div "You so ive been asked to add come=ments in our halfway cycle for appraisal cont…" at bounding box center [357, 181] width 575 height 215
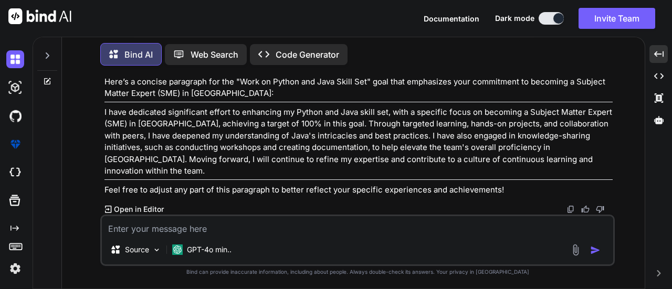
click at [282, 227] on textarea at bounding box center [358, 225] width 512 height 19
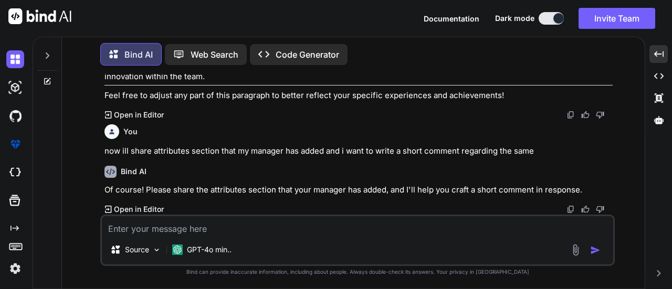
scroll to position [4679, 0]
click at [241, 232] on textarea at bounding box center [358, 225] width 512 height 19
paste textarea "Analytical Ability Makes systematic and rational judgments based on relevant in…"
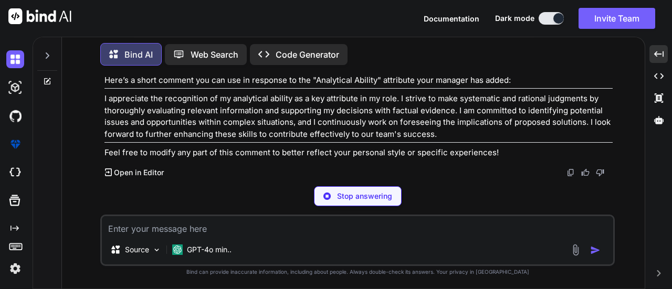
scroll to position [4869, 0]
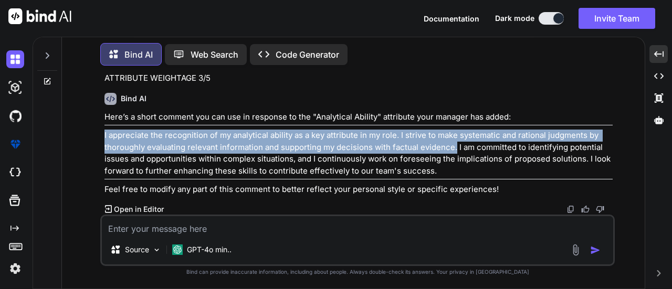
drag, startPoint x: 102, startPoint y: 136, endPoint x: 455, endPoint y: 150, distance: 353.3
click at [455, 150] on div "You so ive been asked to add come=ments in our halfway cycle for appraisal cont…" at bounding box center [358, 144] width 513 height 141
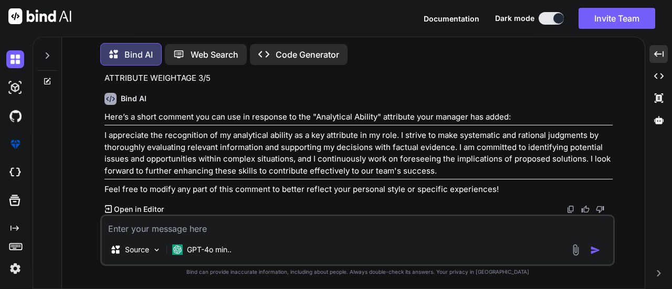
click at [272, 235] on textarea at bounding box center [358, 225] width 512 height 19
paste textarea "Business Acumen Demonstrates an understanding of industry trends, business conc…"
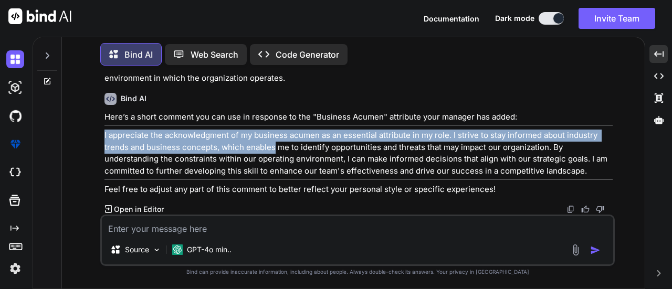
scroll to position [5048, 0]
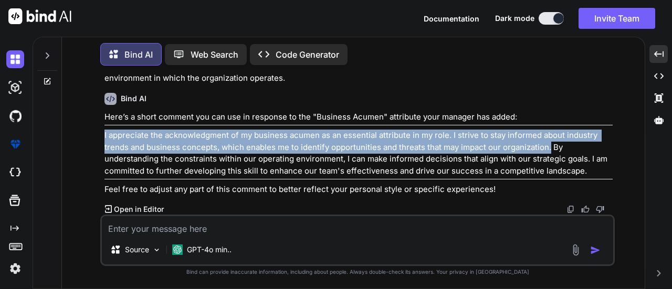
drag, startPoint x: 104, startPoint y: 133, endPoint x: 550, endPoint y: 151, distance: 445.9
click at [550, 151] on p "I appreciate the acknowledgment of my business acumen as an essential attribute…" at bounding box center [359, 153] width 509 height 47
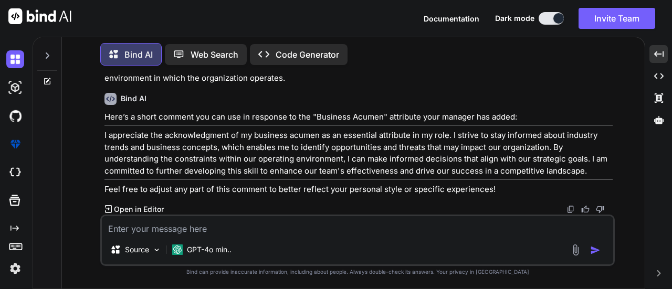
click at [254, 222] on textarea at bounding box center [358, 225] width 512 height 19
paste textarea "Coaching Facilitates the continuous development of individual and organizationa…"
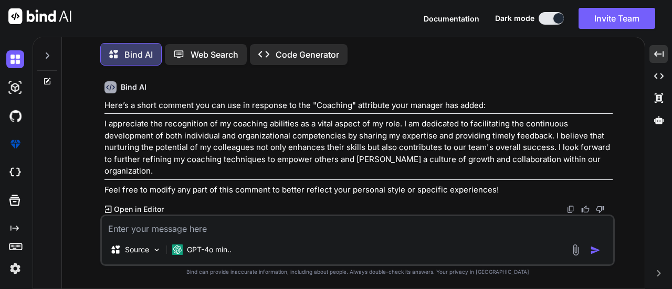
scroll to position [5227, 0]
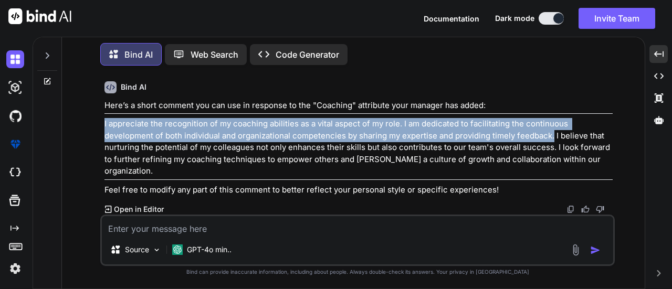
drag, startPoint x: 104, startPoint y: 137, endPoint x: 552, endPoint y: 150, distance: 448.4
click at [552, 150] on p "I appreciate the recognition of my coaching abilities as a vital aspect of my r…" at bounding box center [359, 147] width 509 height 59
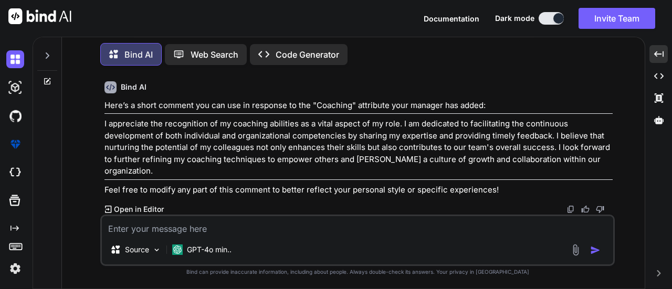
click at [189, 224] on textarea at bounding box center [358, 225] width 512 height 19
paste textarea "Communication Listens effectively and expresses ideas in a clear, concise and o…"
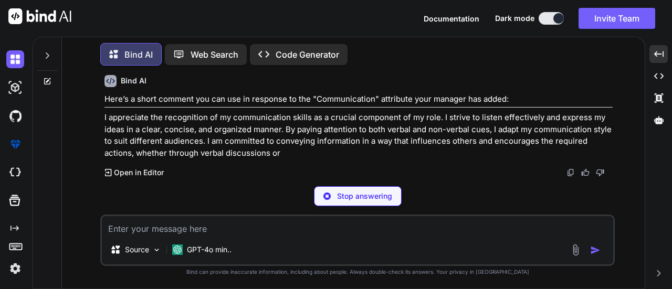
scroll to position [5424, 0]
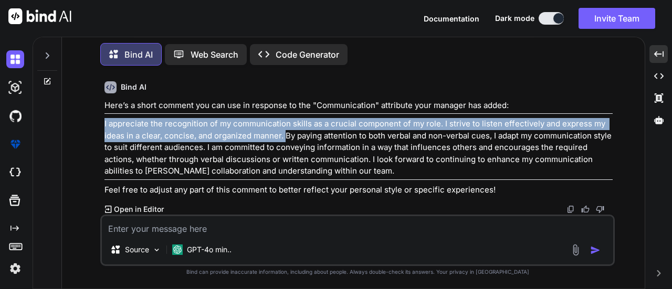
drag, startPoint x: 103, startPoint y: 129, endPoint x: 285, endPoint y: 141, distance: 182.2
click at [285, 141] on div "You so ive been asked to add come=ments in our halfway cycle for appraisal cont…" at bounding box center [358, 144] width 513 height 141
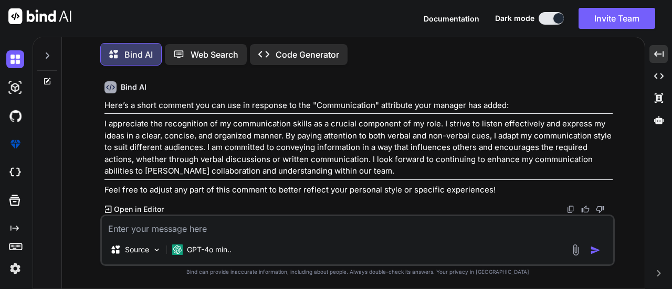
click at [249, 228] on textarea at bounding box center [358, 225] width 512 height 19
paste textarea "Continual Learning Continuously seeks knowledge to enhance one's professional g…"
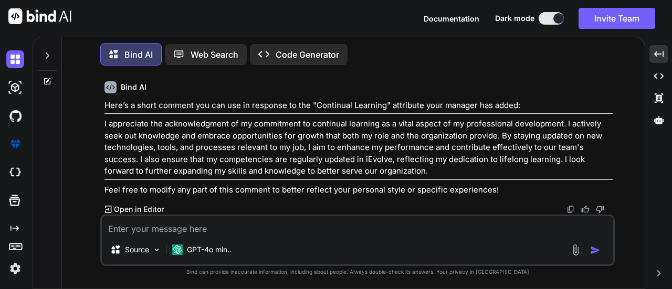
scroll to position [5632, 0]
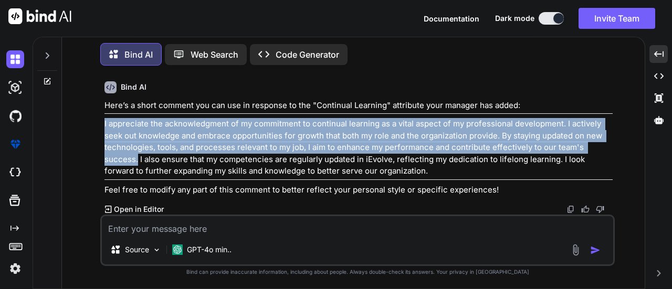
drag, startPoint x: 103, startPoint y: 125, endPoint x: 138, endPoint y: 163, distance: 52.4
click at [138, 163] on div "You so ive been asked to add come=ments in our halfway cycle for appraisal cont…" at bounding box center [358, 144] width 513 height 141
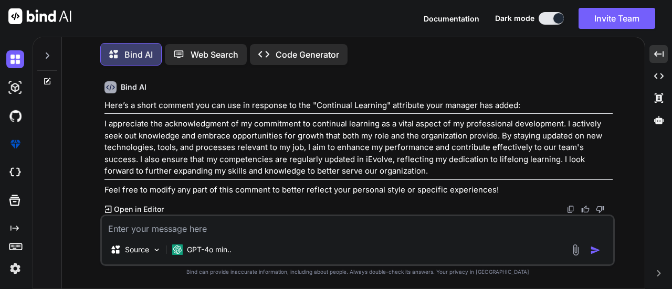
click at [284, 231] on textarea at bounding box center [358, 225] width 512 height 19
paste textarea "Functional Excellence Generates timely and well developed solutions to address …"
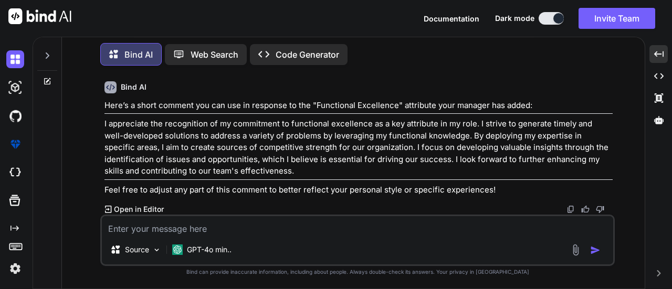
scroll to position [5834, 0]
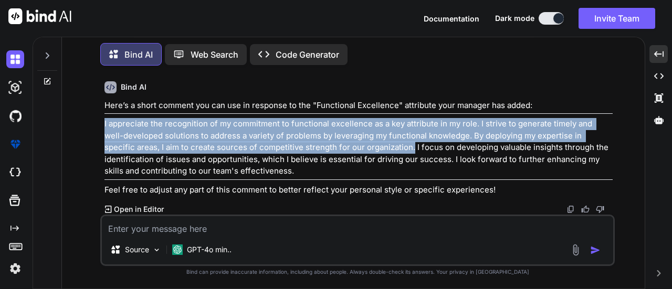
drag, startPoint x: 101, startPoint y: 122, endPoint x: 380, endPoint y: 150, distance: 280.4
click at [380, 150] on div "You so ive been asked to add come=ments in our halfway cycle for appraisal cont…" at bounding box center [357, 181] width 515 height 215
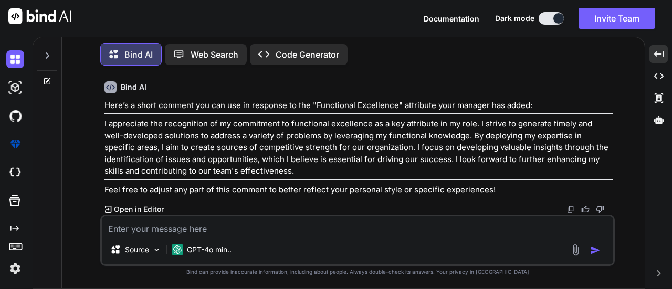
click at [196, 227] on textarea at bounding box center [358, 225] width 512 height 19
paste textarea "Impact and Influence Influences others effectively, facilitates change and moti…"
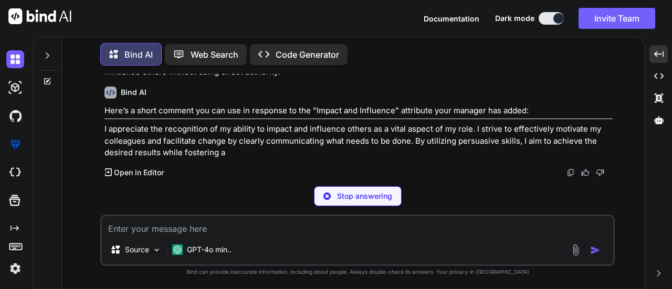
scroll to position [6019, 0]
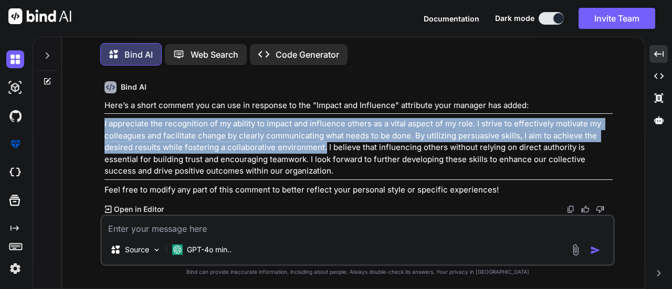
drag, startPoint x: 100, startPoint y: 140, endPoint x: 323, endPoint y: 167, distance: 224.3
click at [323, 167] on div "You so ive been asked to add come=ments in our halfway cycle for appraisal cont…" at bounding box center [357, 181] width 575 height 215
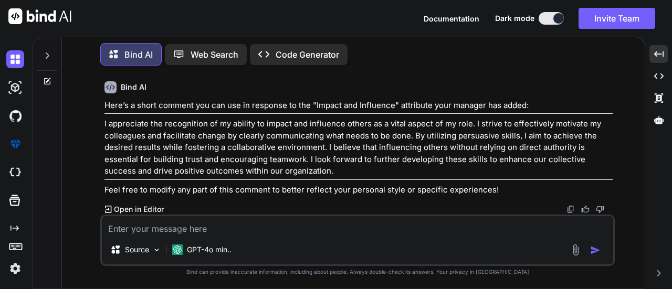
click at [202, 233] on textarea at bounding box center [358, 225] width 512 height 19
paste textarea "Innovation and Creativity Provides an original solution by using various tools …"
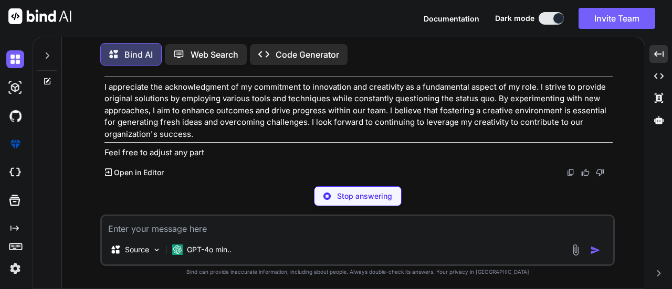
scroll to position [6227, 0]
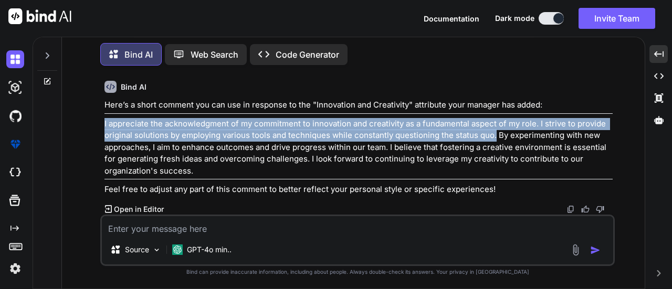
drag, startPoint x: 105, startPoint y: 119, endPoint x: 495, endPoint y: 137, distance: 390.3
click at [495, 137] on p "I appreciate the acknowledgment of my commitment to innovation and creativity a…" at bounding box center [359, 147] width 509 height 59
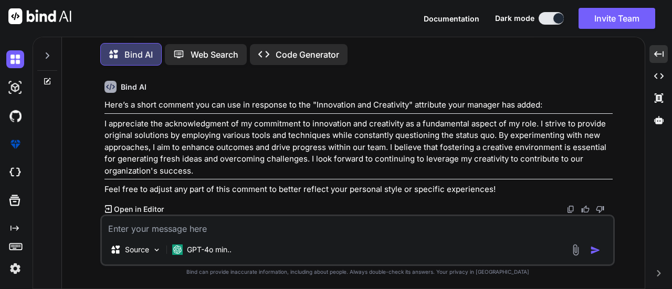
click at [306, 228] on textarea at bounding box center [358, 225] width 512 height 19
paste textarea "Planning and Organising Plans a course of action, manages and prioritizes activ…"
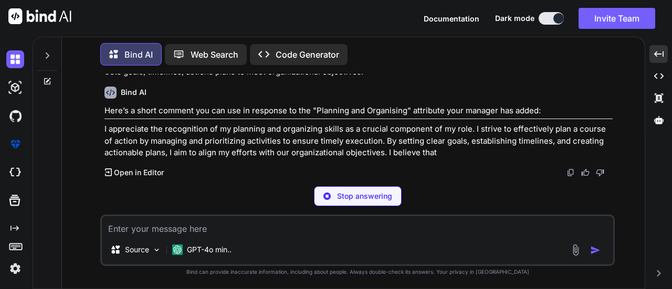
scroll to position [6412, 0]
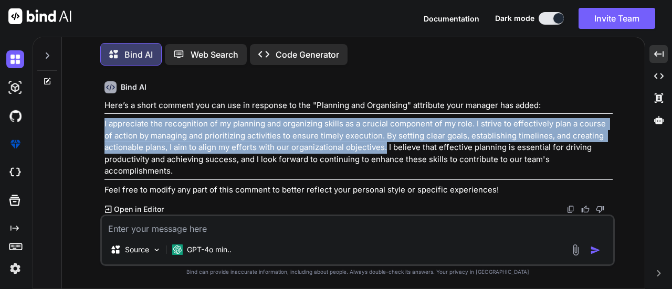
drag, startPoint x: 104, startPoint y: 129, endPoint x: 387, endPoint y: 154, distance: 284.3
click at [387, 154] on div "You so ive been asked to add come=ments in our halfway cycle for appraisal cont…" at bounding box center [358, 144] width 513 height 141
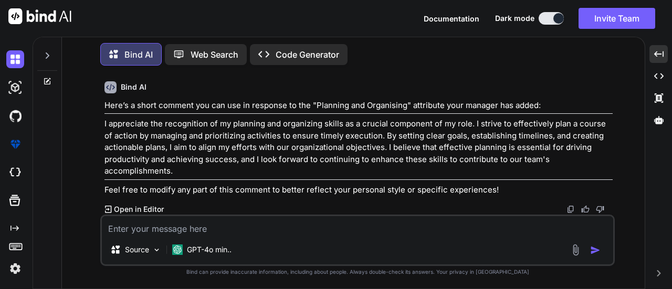
click at [185, 223] on textarea at bounding box center [358, 225] width 512 height 19
paste textarea "Values / Conduct Makes decisions and takes action which is consistent with the …"
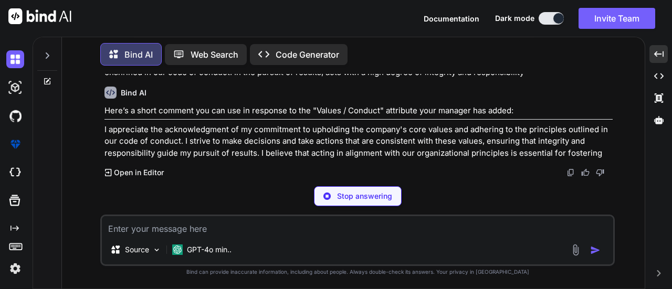
scroll to position [6603, 0]
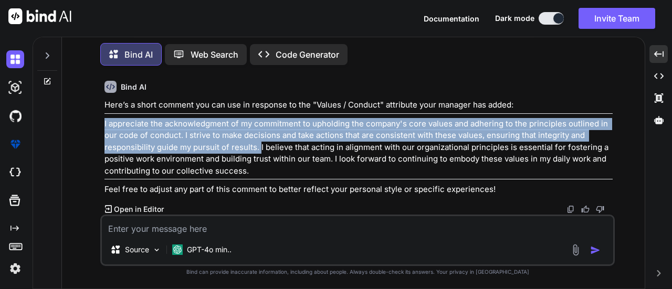
drag, startPoint x: 103, startPoint y: 127, endPoint x: 260, endPoint y: 154, distance: 159.4
click at [260, 154] on div "You so ive been asked to add come=ments in our halfway cycle for appraisal cont…" at bounding box center [358, 144] width 513 height 141
